Goal: Information Seeking & Learning: Understand process/instructions

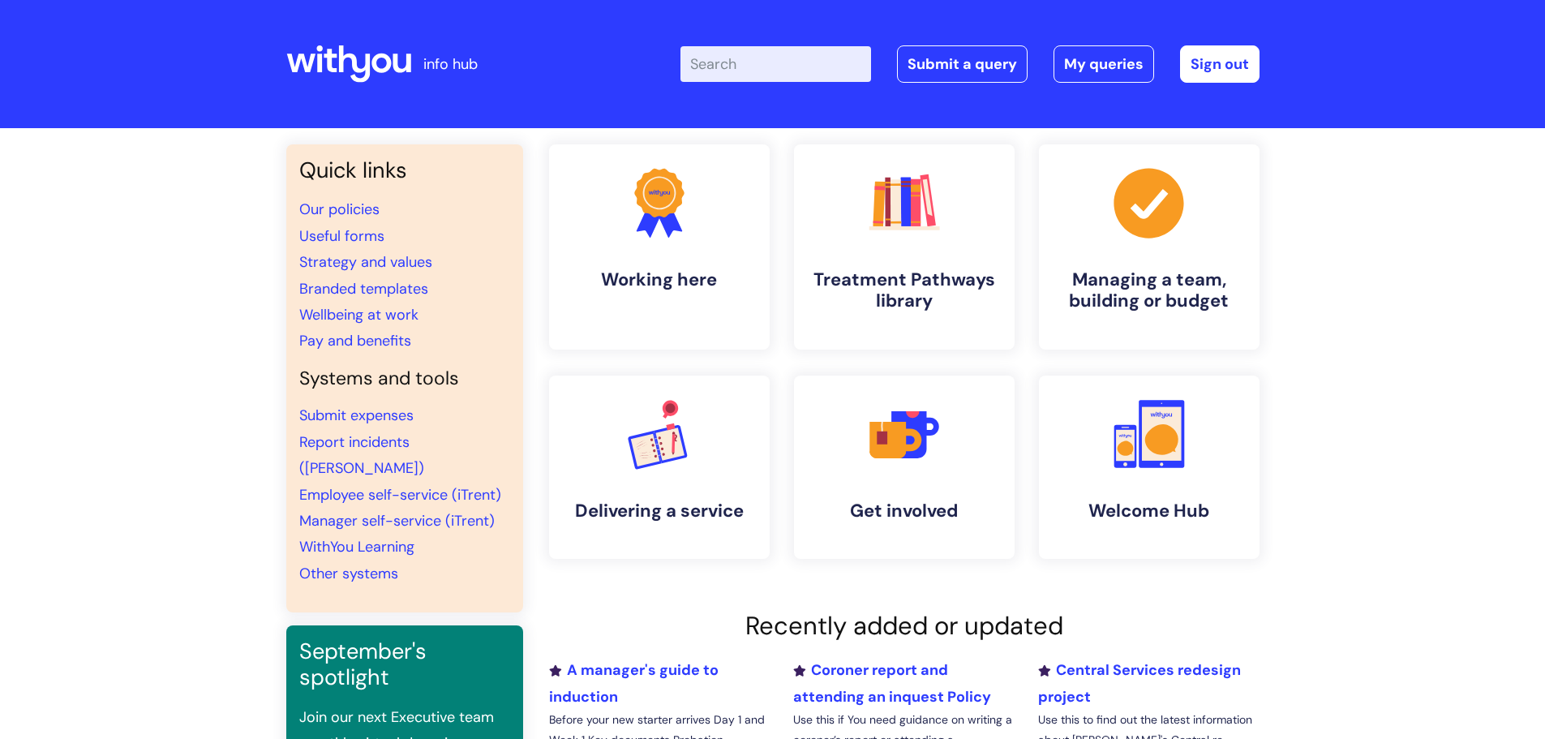
click at [778, 62] on input "Enter your search term here..." at bounding box center [775, 64] width 191 height 36
type input "head office"
click button "Search" at bounding box center [0, 0] width 0 height 0
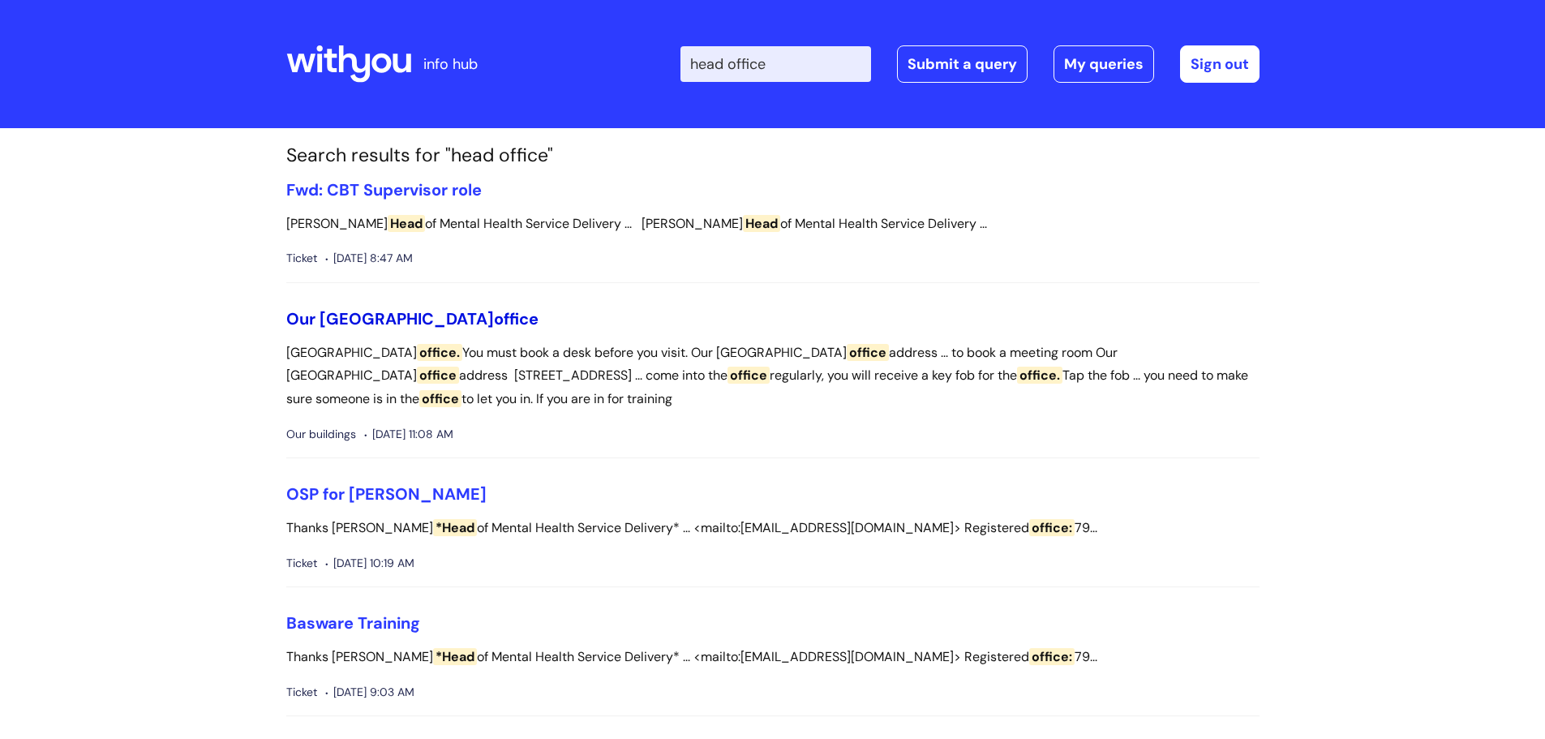
click at [375, 316] on link "Our London office" at bounding box center [412, 318] width 252 height 21
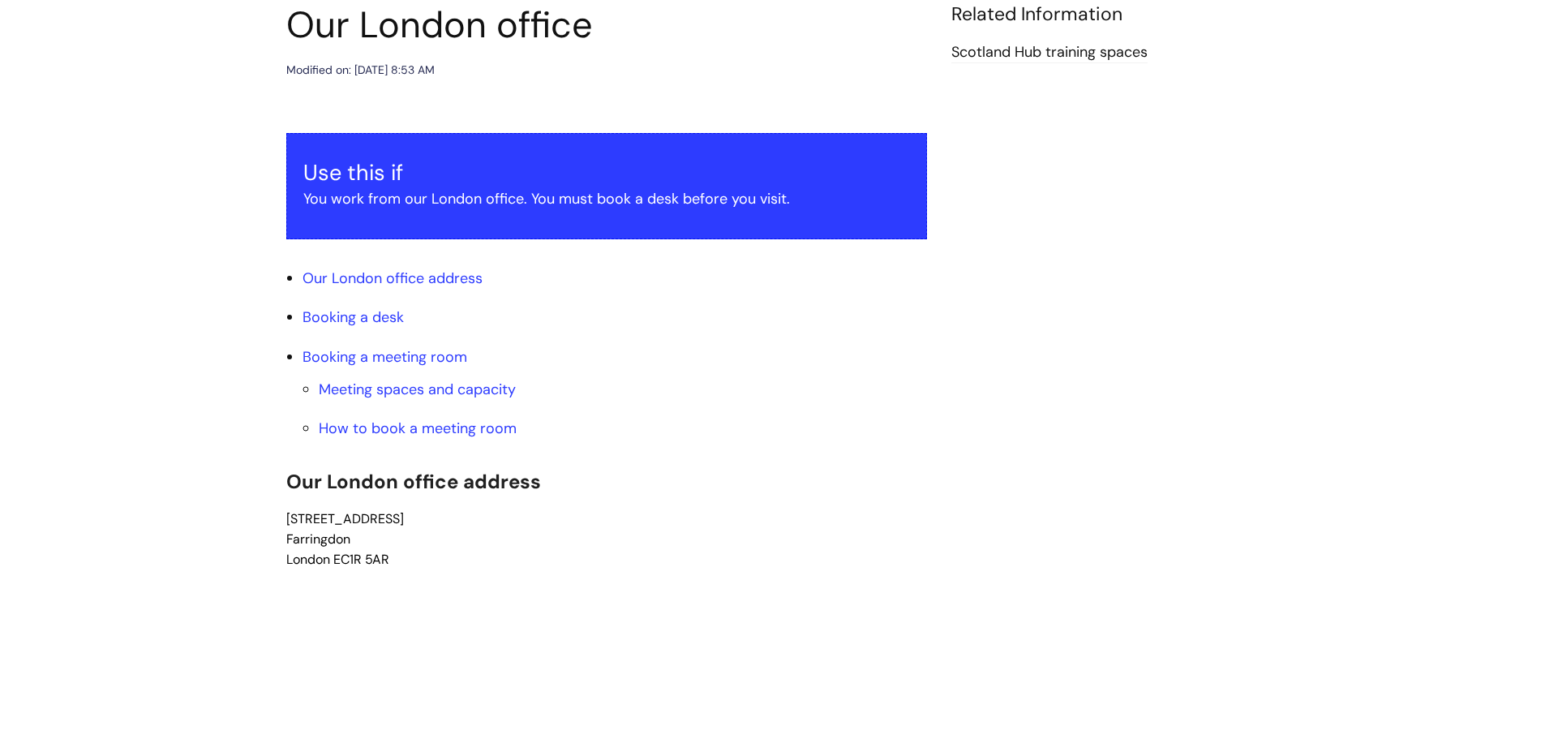
scroll to position [243, 0]
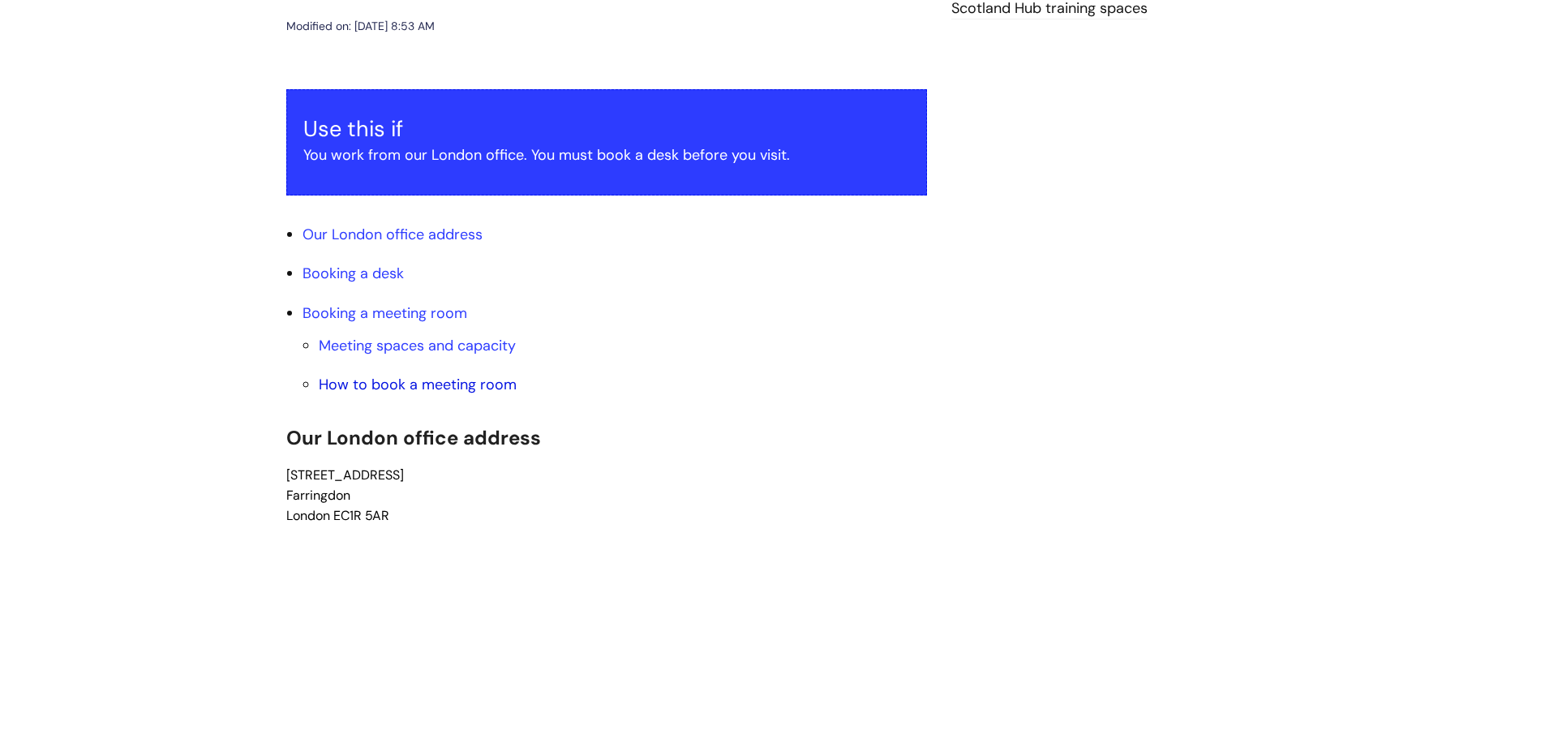
click at [389, 387] on link "How to book a meeting room" at bounding box center [418, 384] width 198 height 19
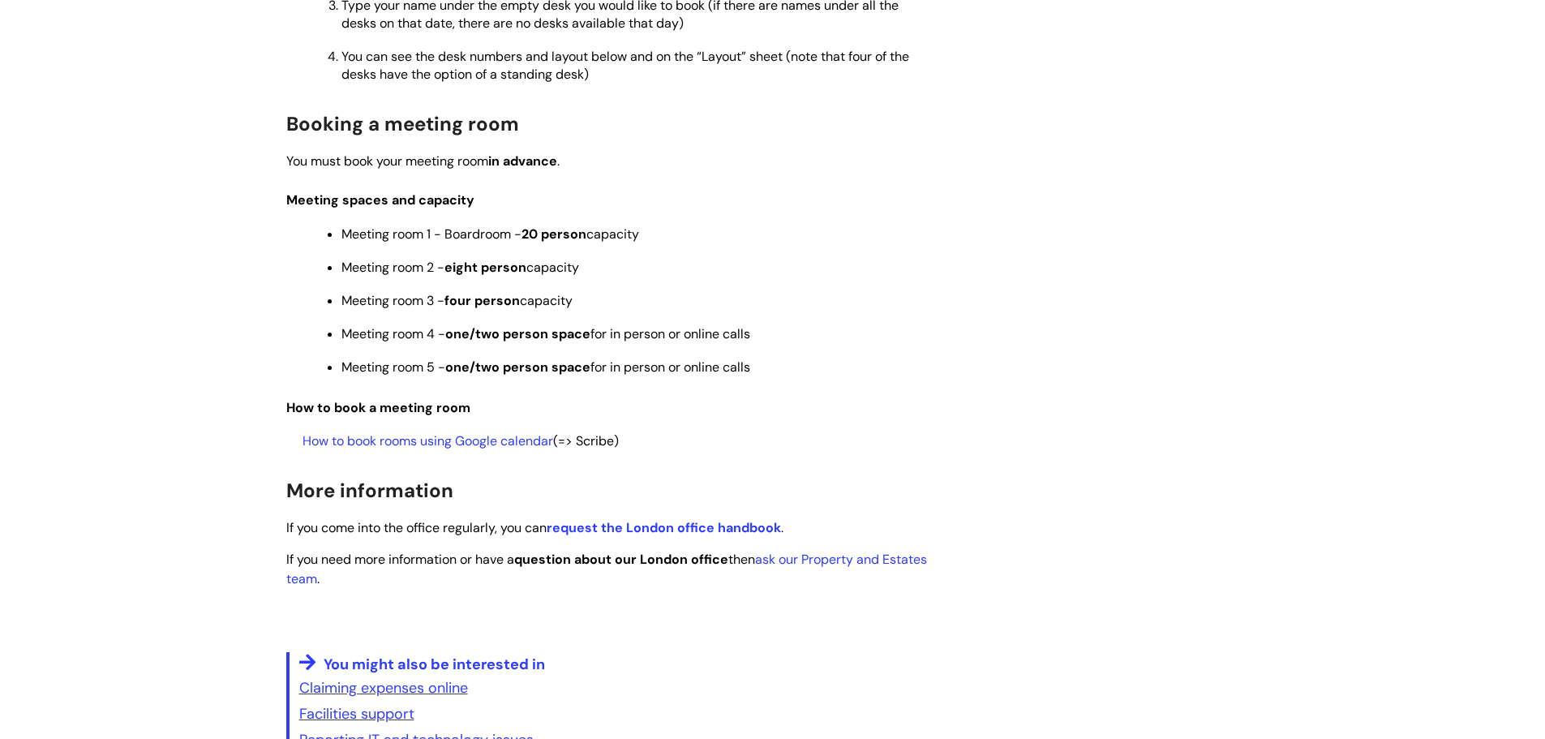
scroll to position [1607, 0]
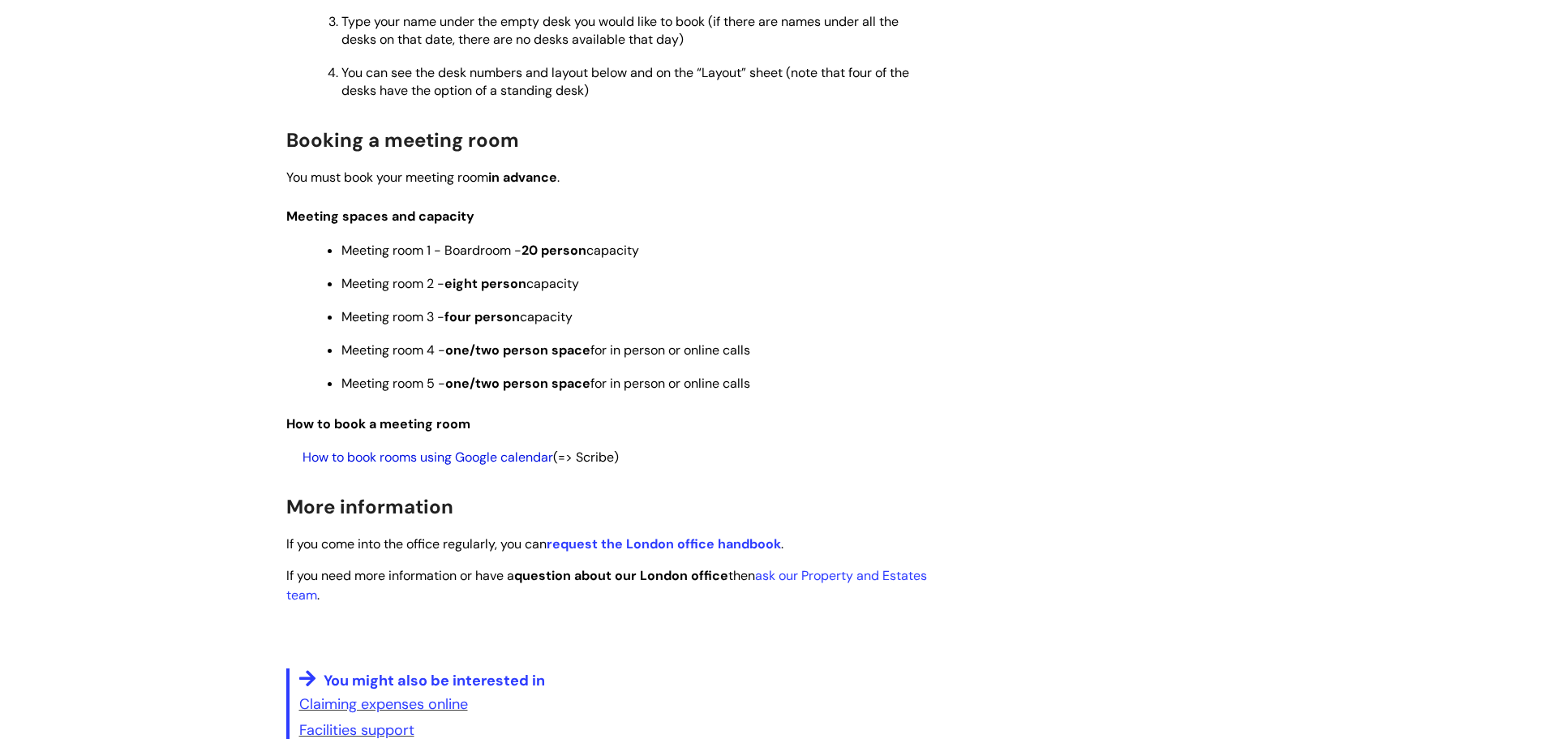
click at [454, 456] on link "How to book rooms using Google calendar" at bounding box center [427, 456] width 251 height 17
